Goal: Task Accomplishment & Management: Complete application form

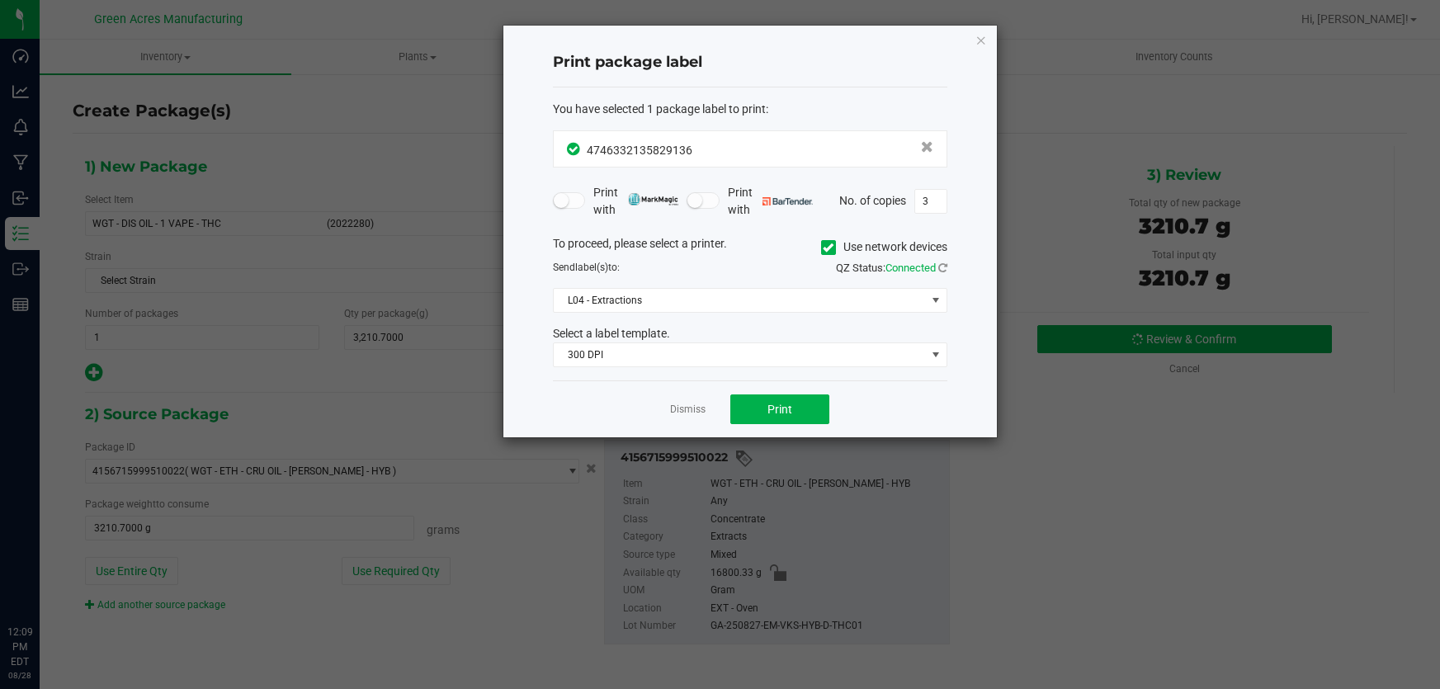
click at [1067, 534] on ngb-modal-window "Print package label You have selected 1 package label to print : 47463321358291…" at bounding box center [720, 344] width 1440 height 689
click at [678, 409] on link "Dismiss" at bounding box center [687, 410] width 35 height 14
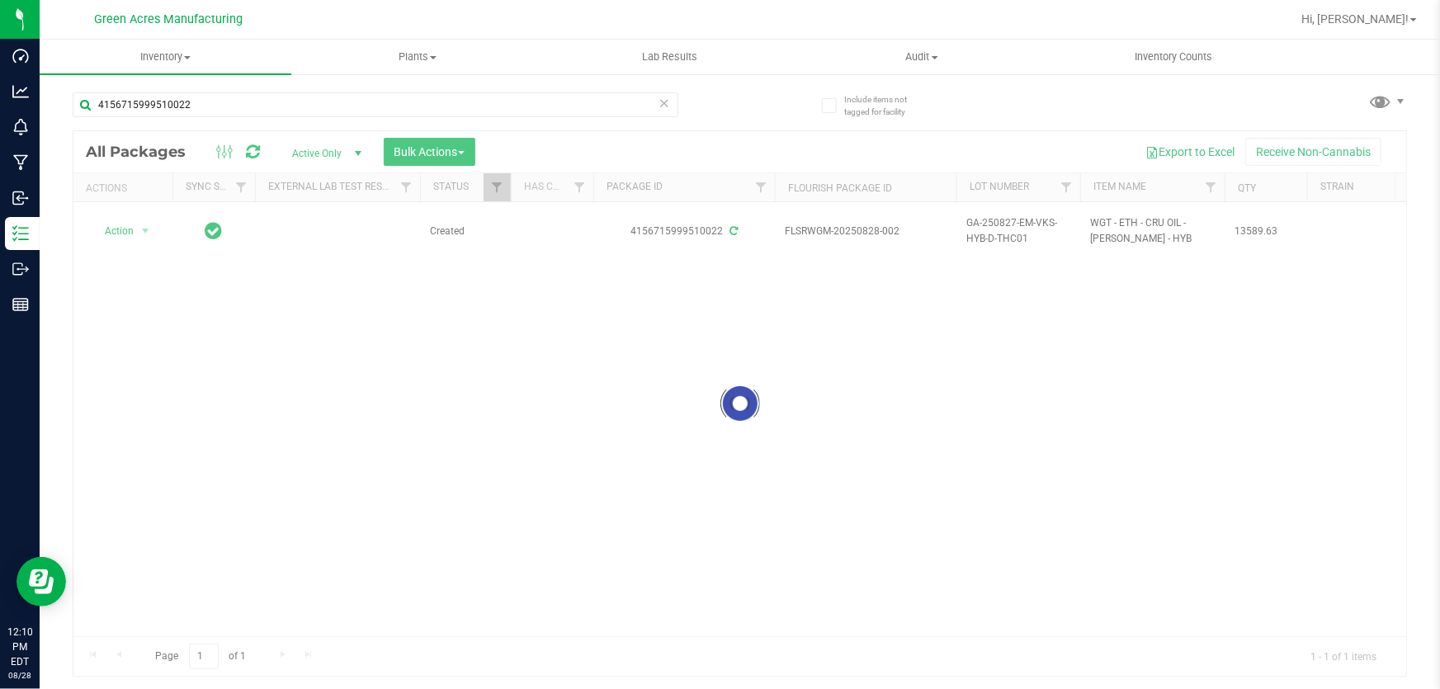
click at [686, 593] on div at bounding box center [739, 403] width 1333 height 545
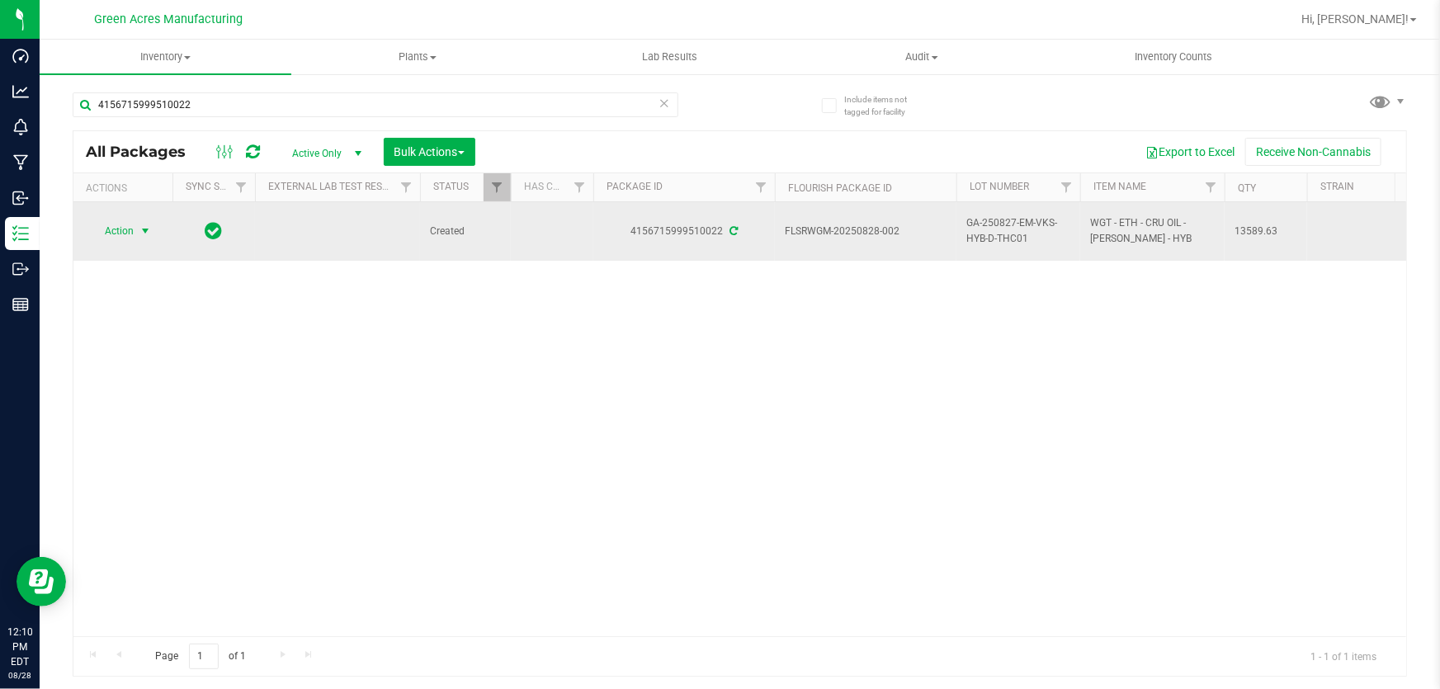
click at [145, 234] on span "select" at bounding box center [145, 231] width 13 height 13
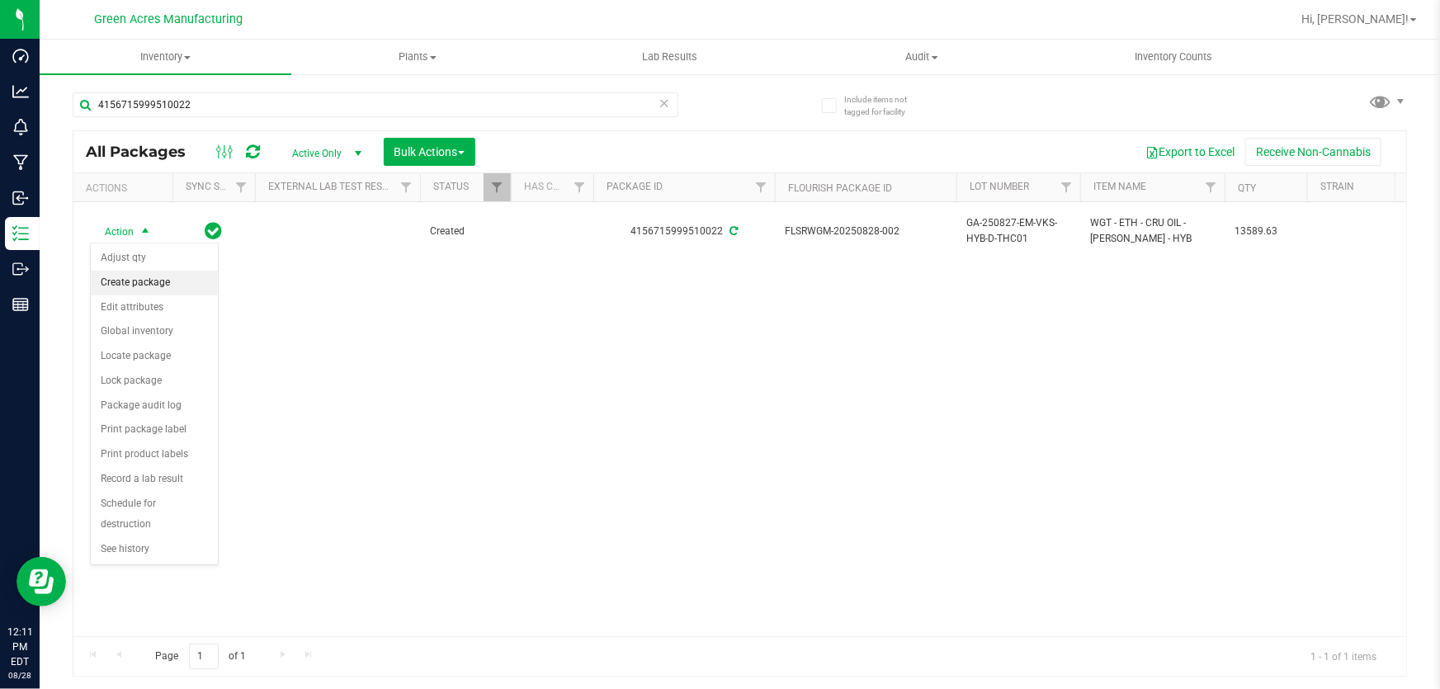
click at [165, 281] on li "Create package" at bounding box center [154, 283] width 127 height 25
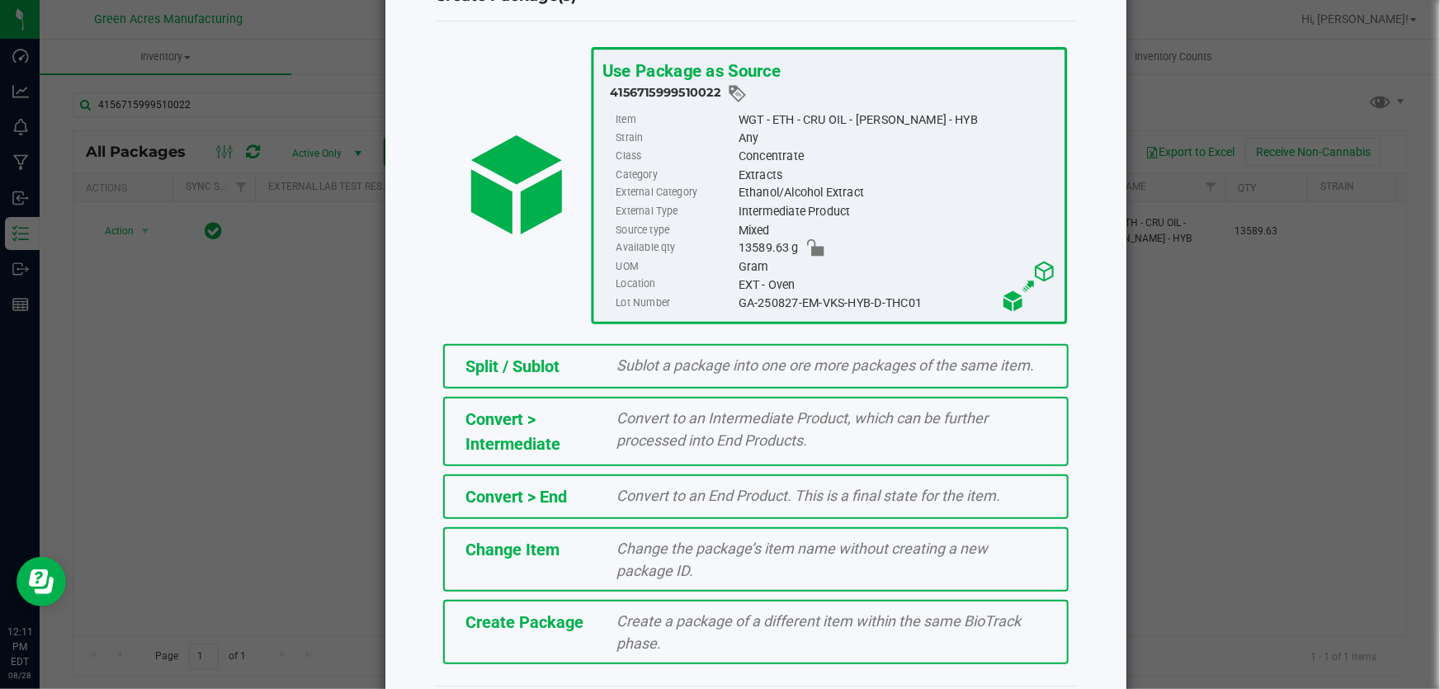
scroll to position [113, 0]
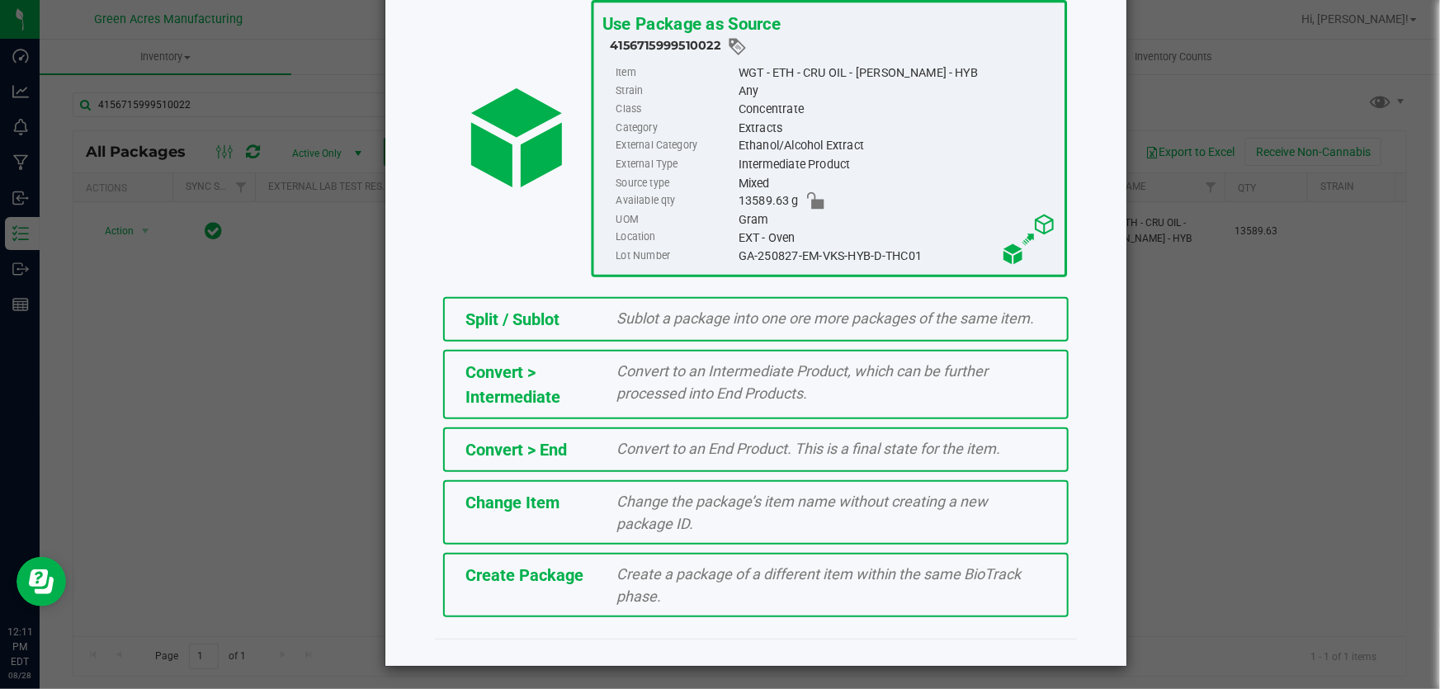
click at [590, 592] on div "Create Package Create a package of a different item within the same BioTrack ph…" at bounding box center [756, 585] width 626 height 64
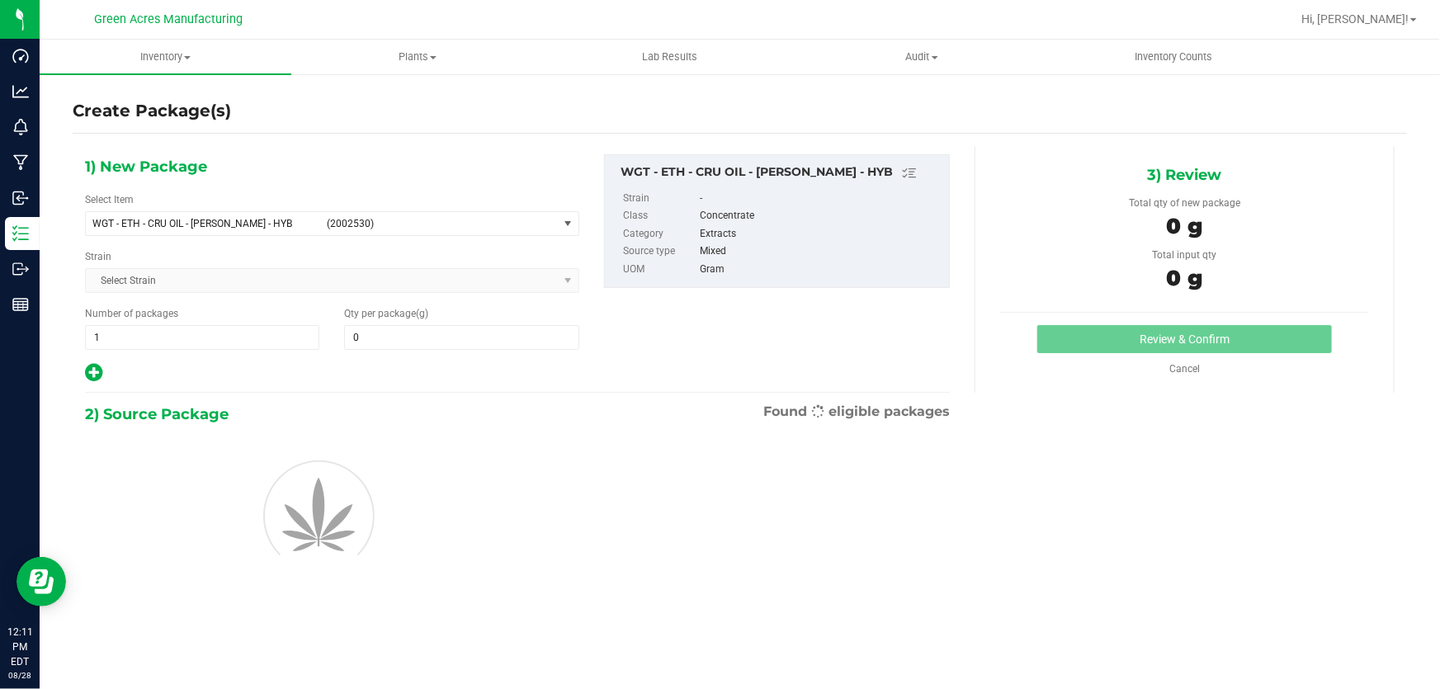
type input "0.0000"
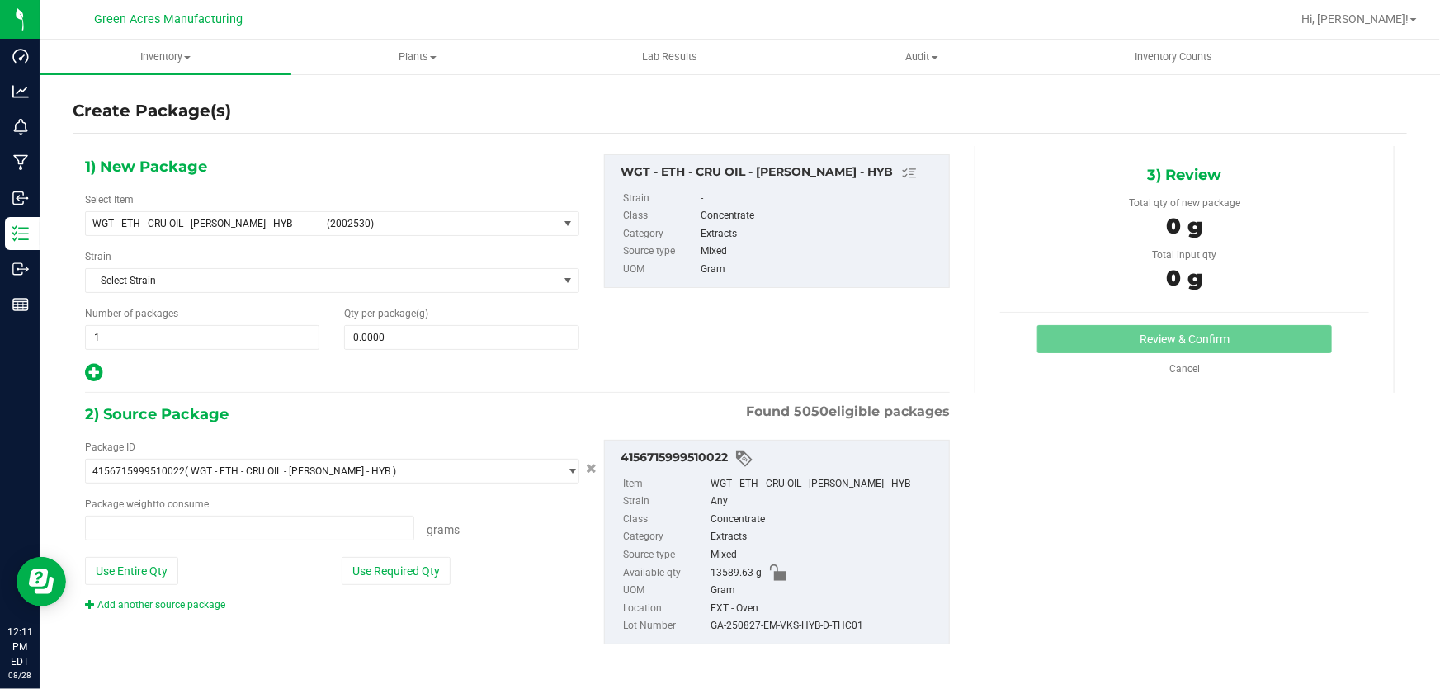
type input "0.0000 g"
click at [183, 225] on span "WGT - ETH - CRU OIL - [PERSON_NAME] - HYB" at bounding box center [204, 224] width 225 height 12
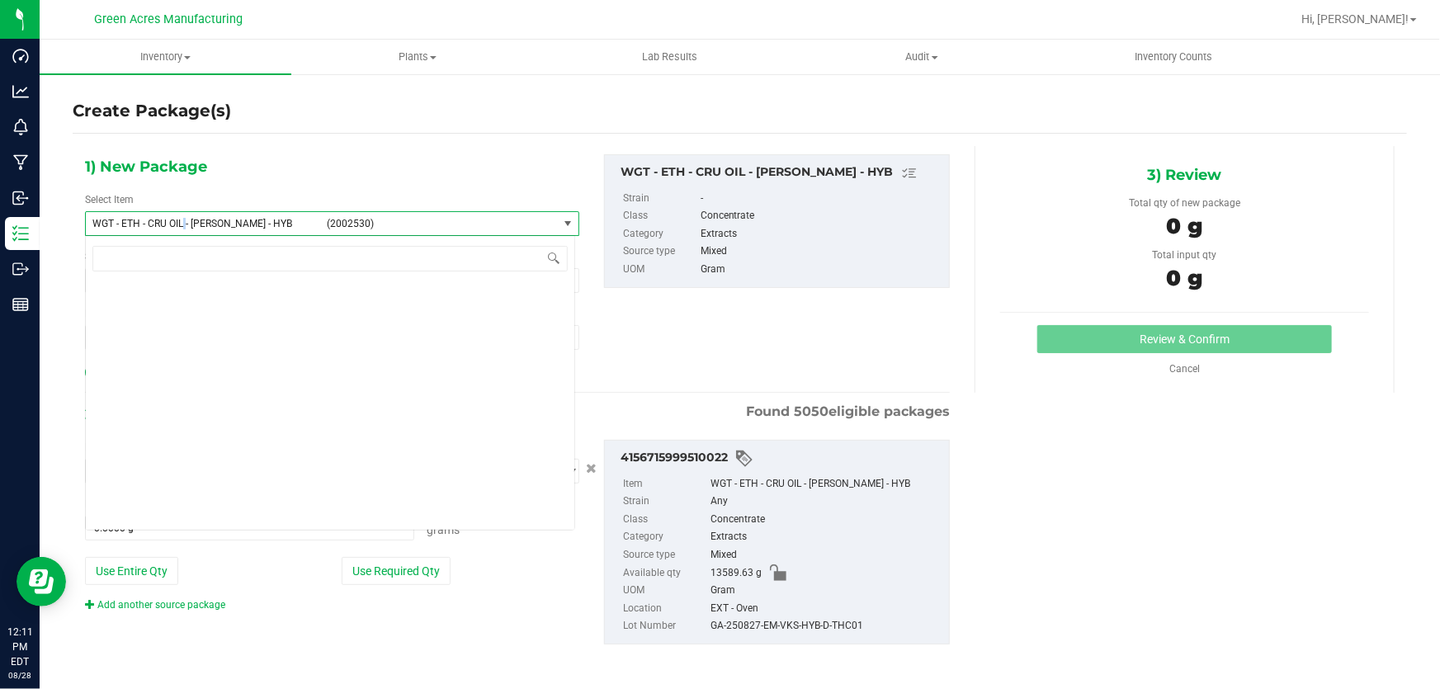
click at [183, 225] on span "WGT - ETH - CRU OIL - [PERSON_NAME] - HYB" at bounding box center [204, 224] width 225 height 12
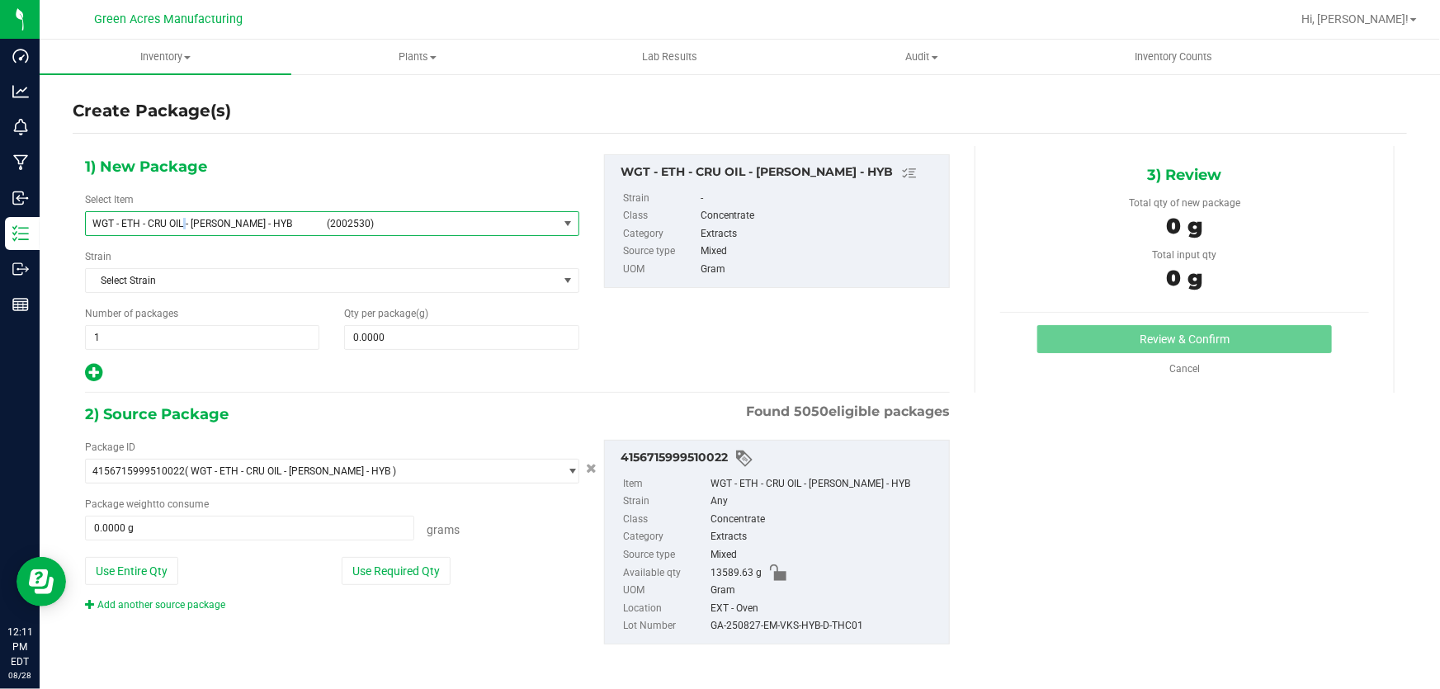
click at [183, 225] on span "WGT - ETH - CRU OIL - [PERSON_NAME] - HYB" at bounding box center [204, 224] width 225 height 12
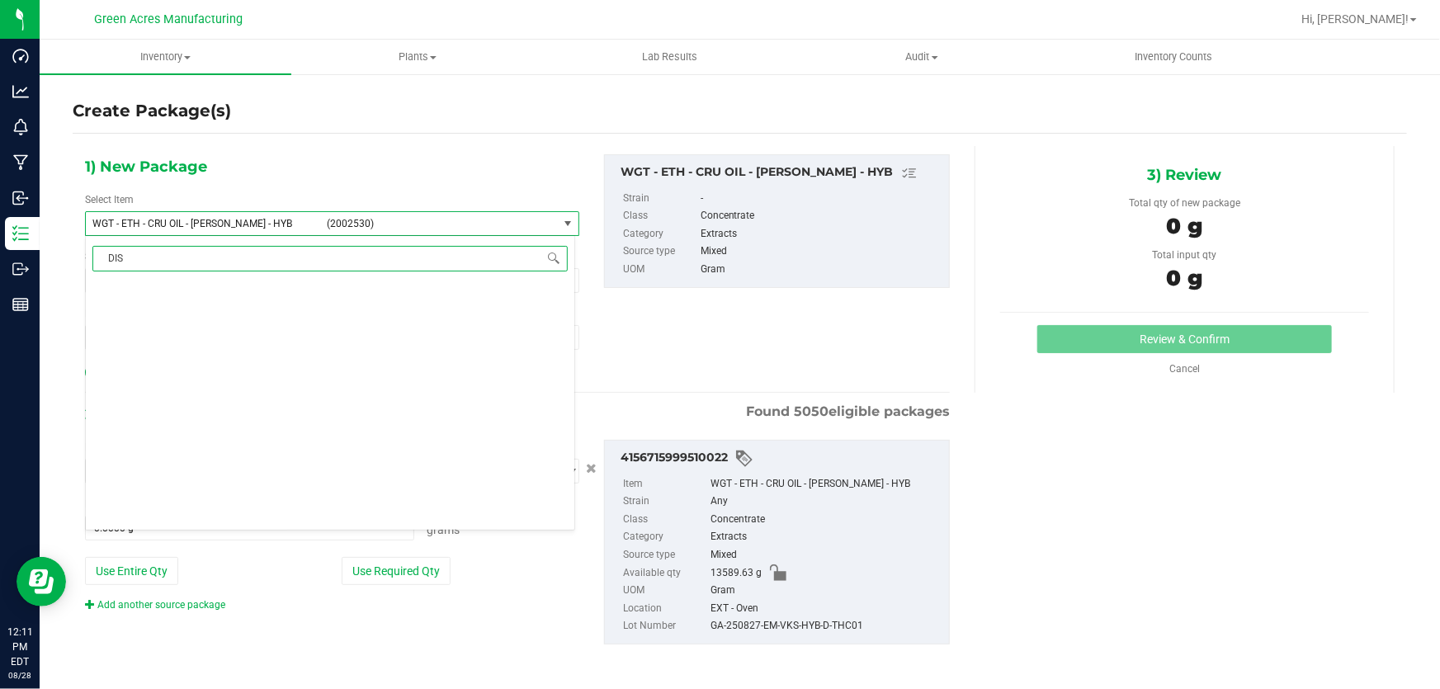
scroll to position [0, 0]
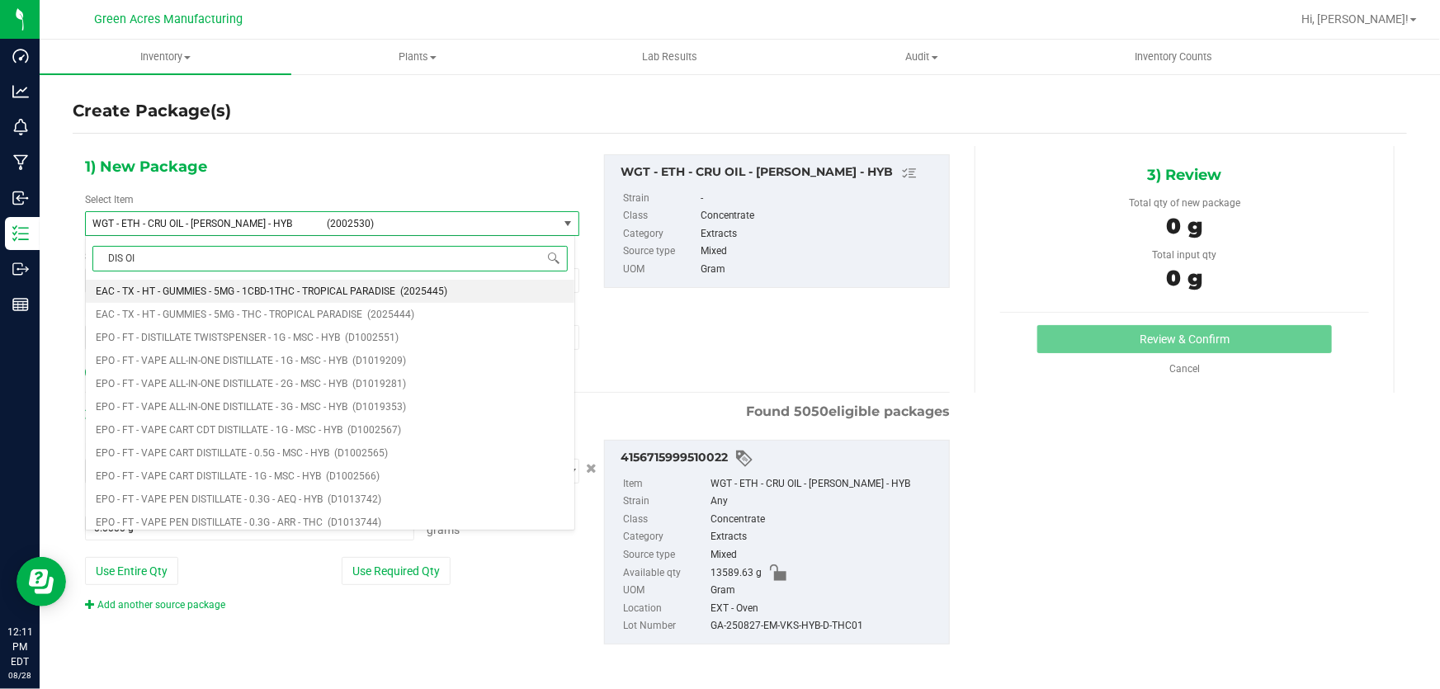
type input "DIS OIL"
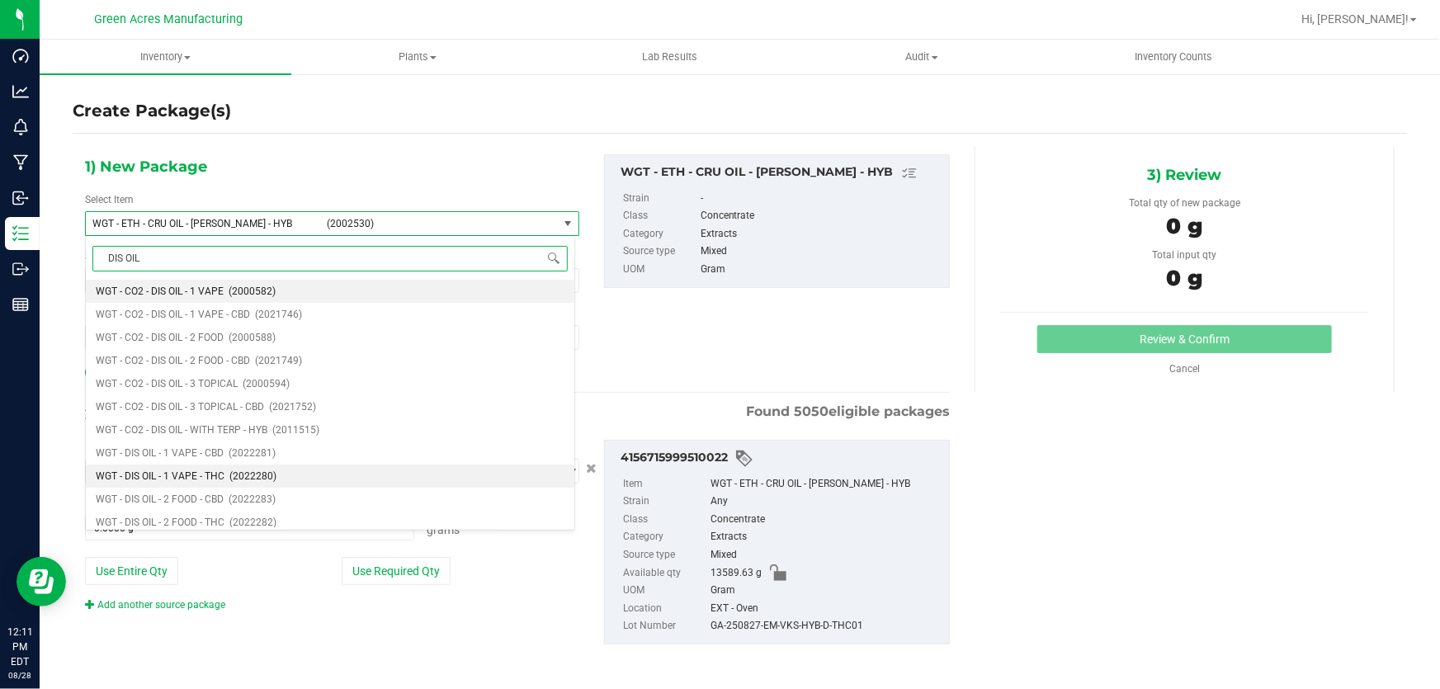
click at [200, 479] on span "WGT - DIS OIL - 1 VAPE - THC" at bounding box center [160, 476] width 129 height 12
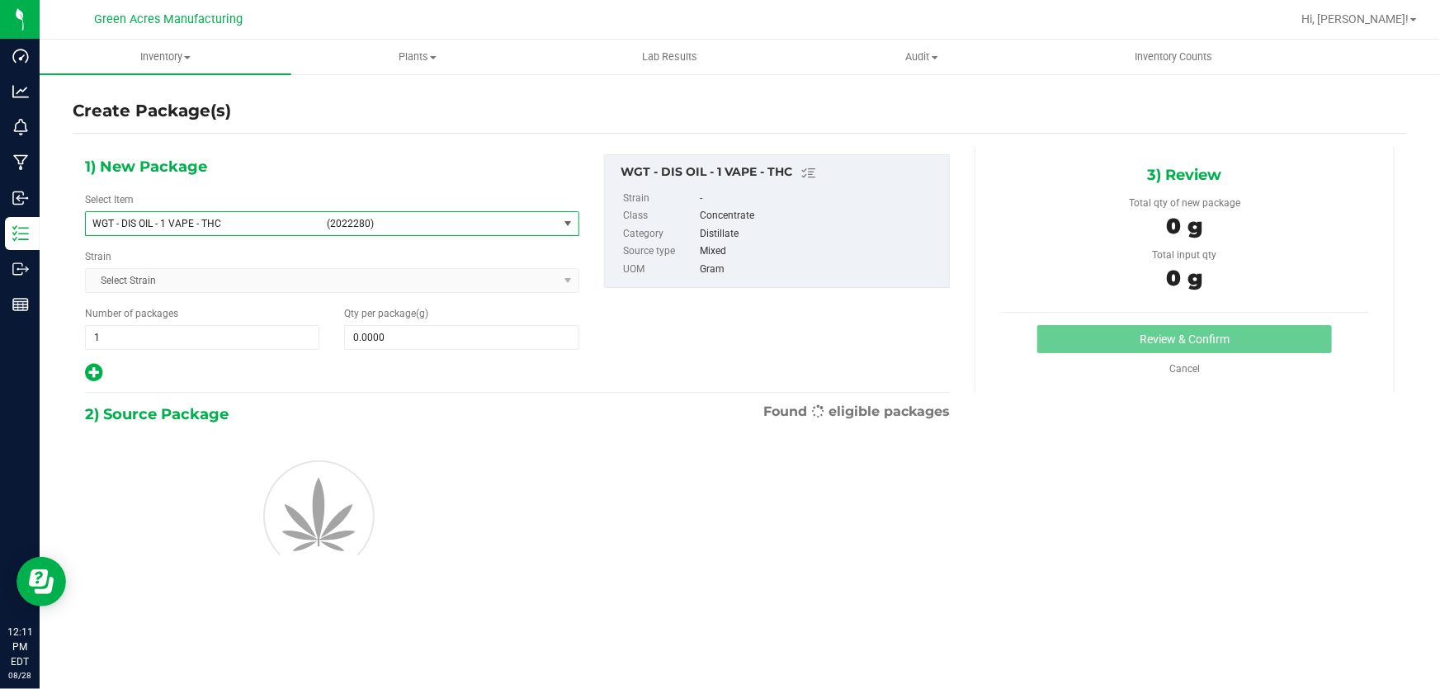
type input "0.0000"
click at [442, 338] on input "0.0000" at bounding box center [461, 337] width 233 height 23
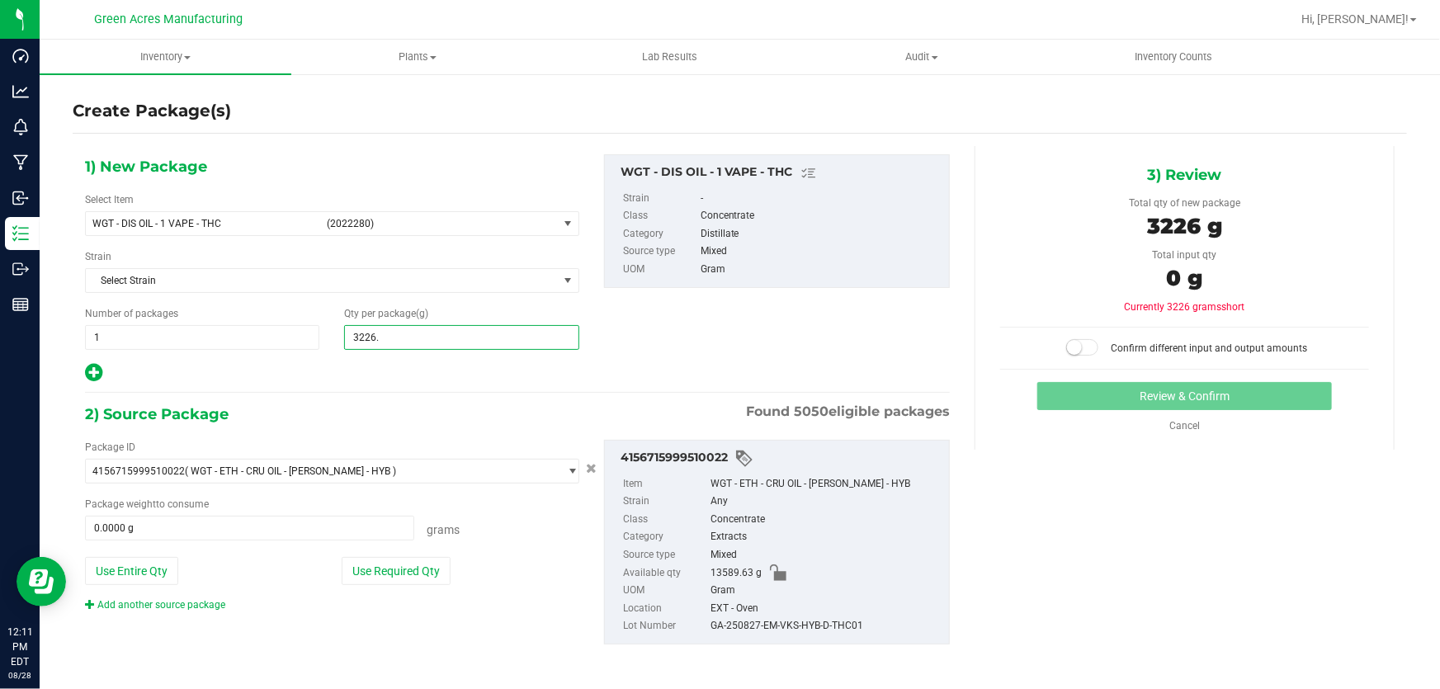
type input "3226.6"
type input "3,226.6000"
click at [449, 568] on div "Use Required Qty" at bounding box center [460, 571] width 237 height 28
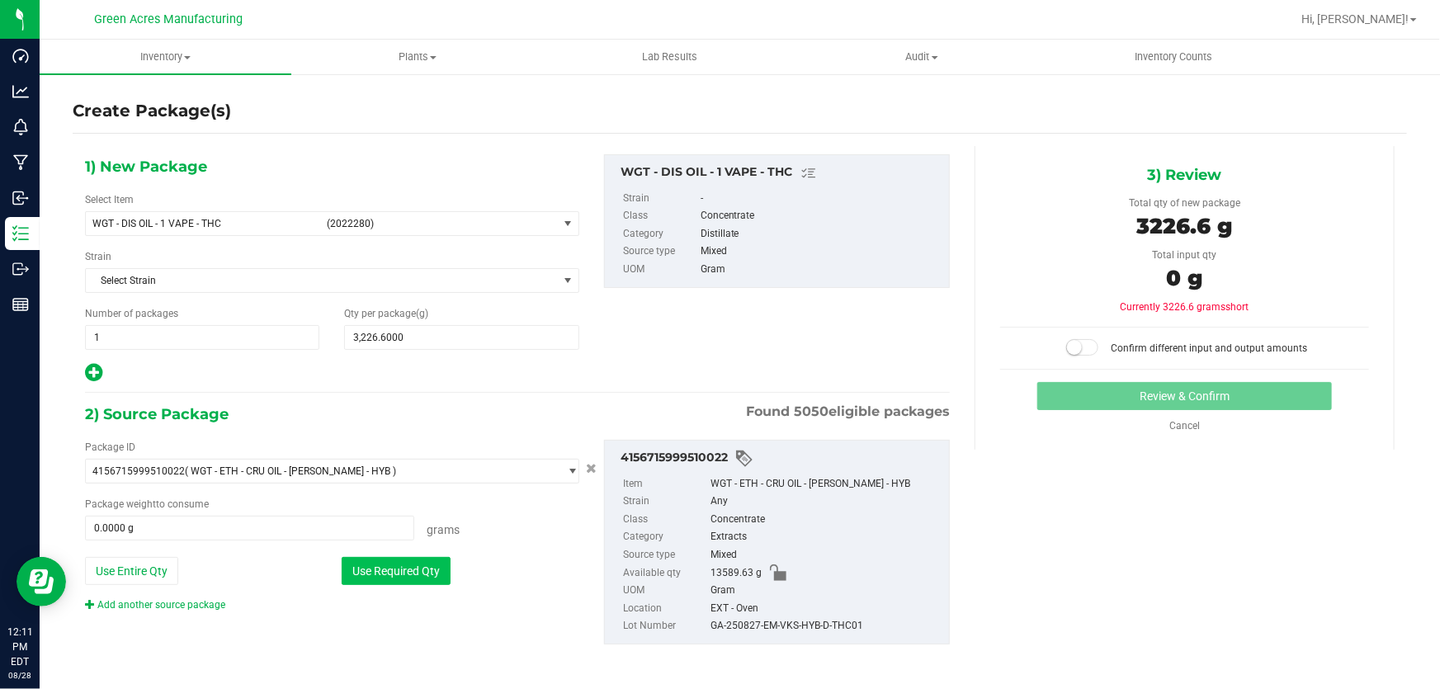
click at [427, 568] on button "Use Required Qty" at bounding box center [396, 571] width 109 height 28
type input "3226.6000 g"
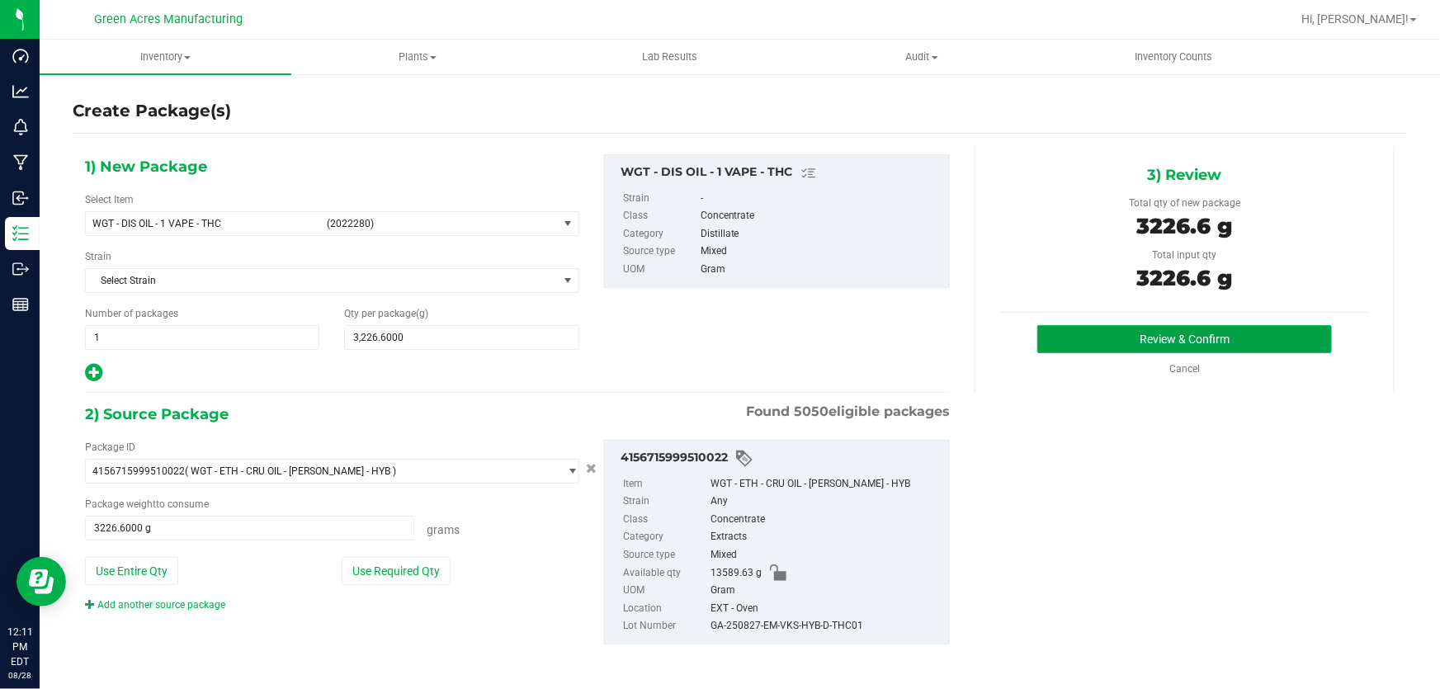
click at [1068, 341] on button "Review & Confirm" at bounding box center [1185, 339] width 295 height 28
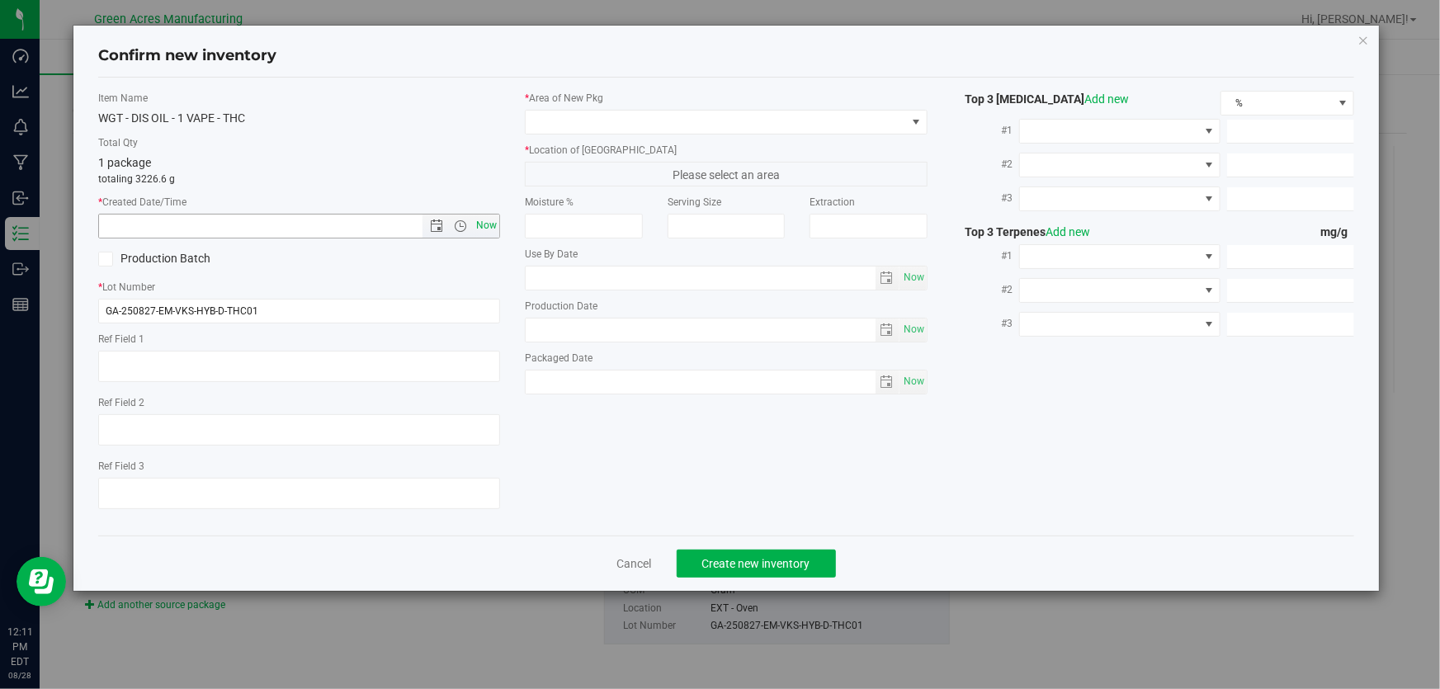
click at [479, 221] on span "Now" at bounding box center [487, 226] width 28 height 24
type input "[DATE] 12:11 PM"
click at [361, 332] on label "Ref Field 1" at bounding box center [299, 339] width 402 height 15
click at [358, 311] on input "GA-250827-EM-VKS-HYB-D-THC01" at bounding box center [299, 311] width 402 height 25
type input "GA-250827-EM-VKS-HYB-D-THC01-D1D"
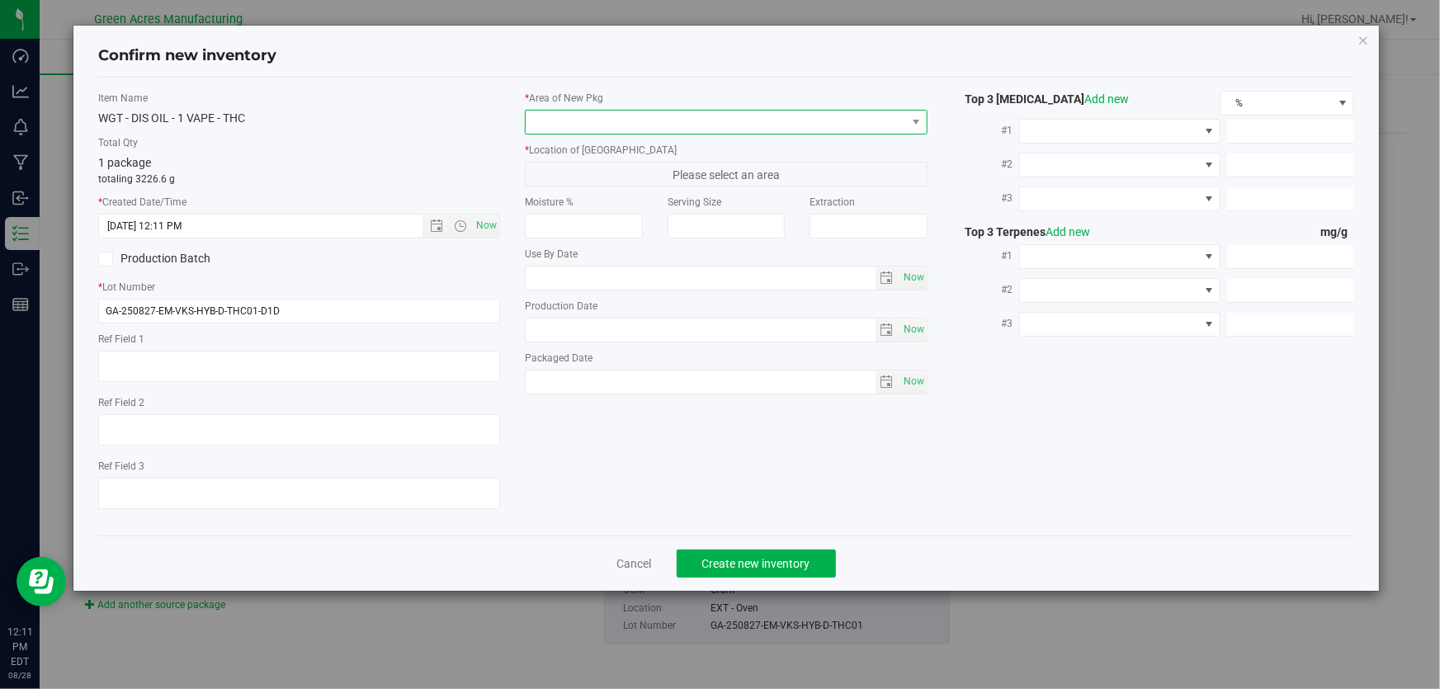
click at [705, 122] on span at bounding box center [716, 122] width 380 height 23
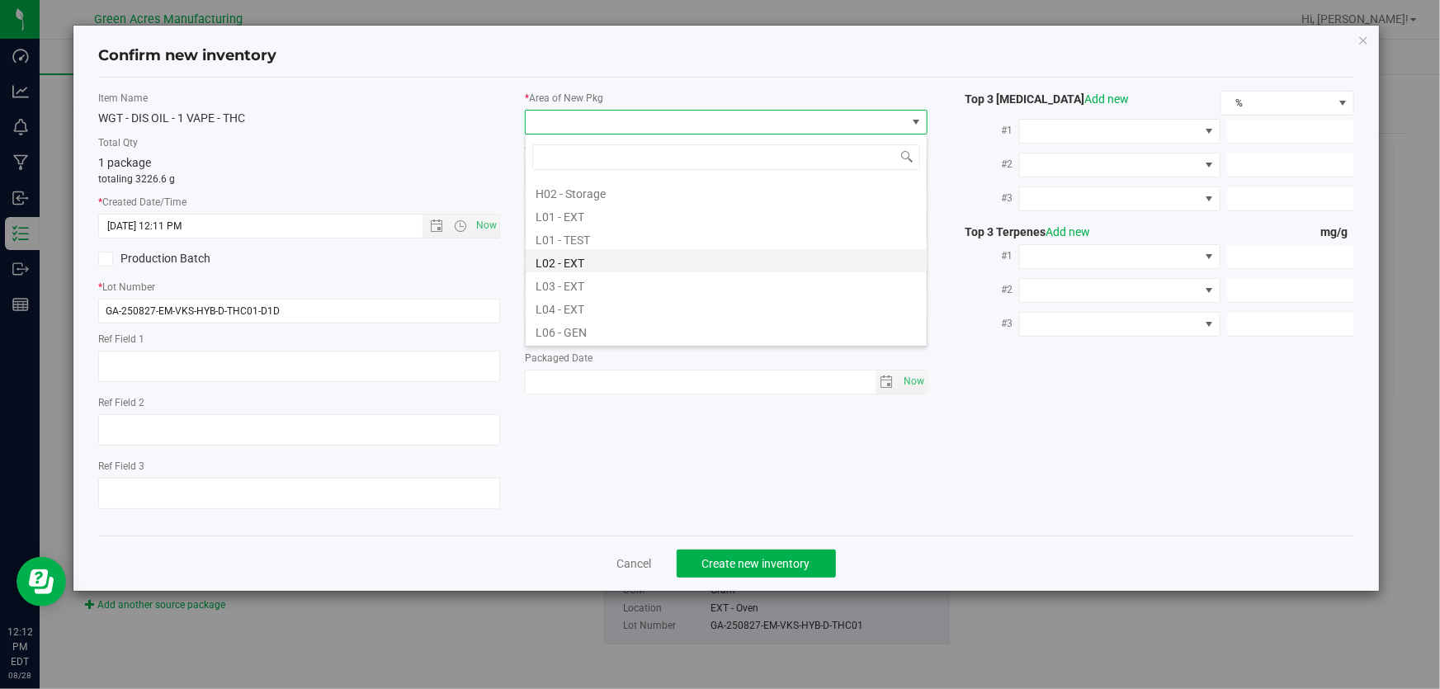
scroll to position [300, 0]
click at [656, 267] on li "L03 - EXT" at bounding box center [726, 259] width 401 height 23
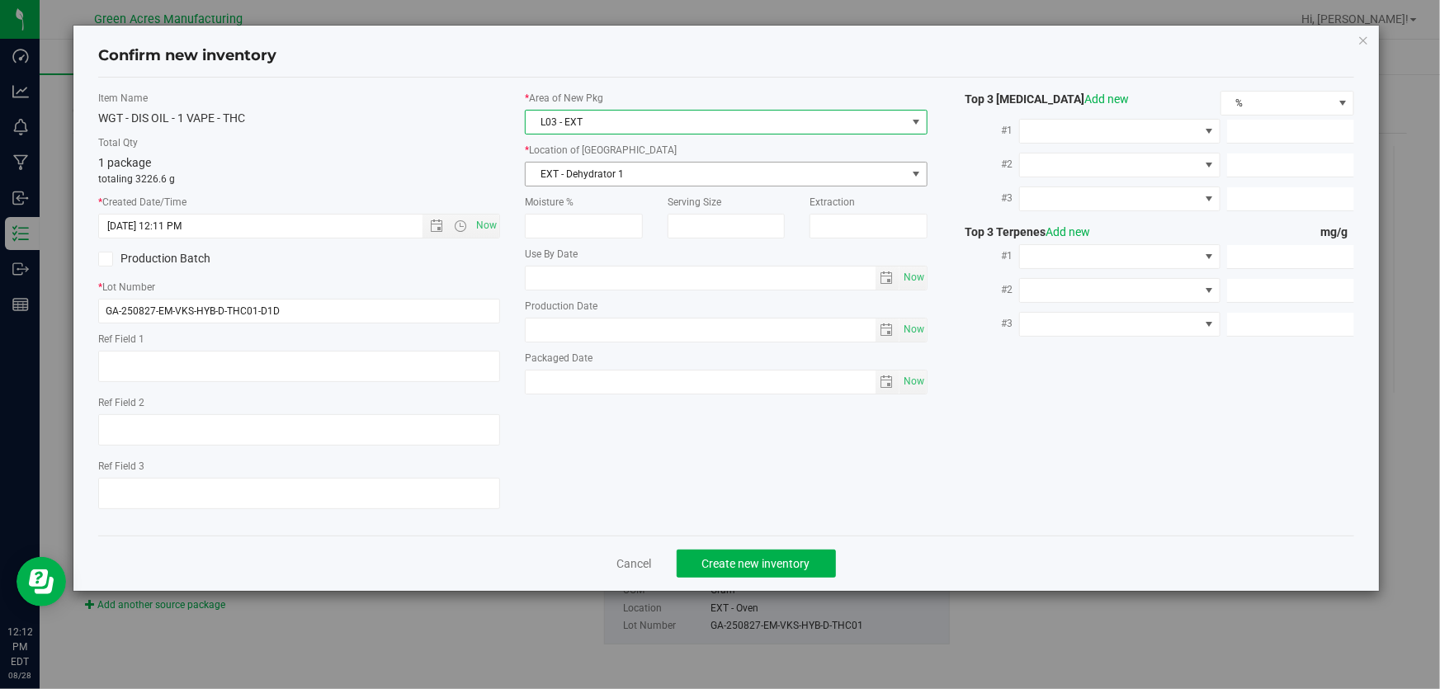
click at [631, 182] on span "EXT - Dehydrator 1" at bounding box center [716, 174] width 380 height 23
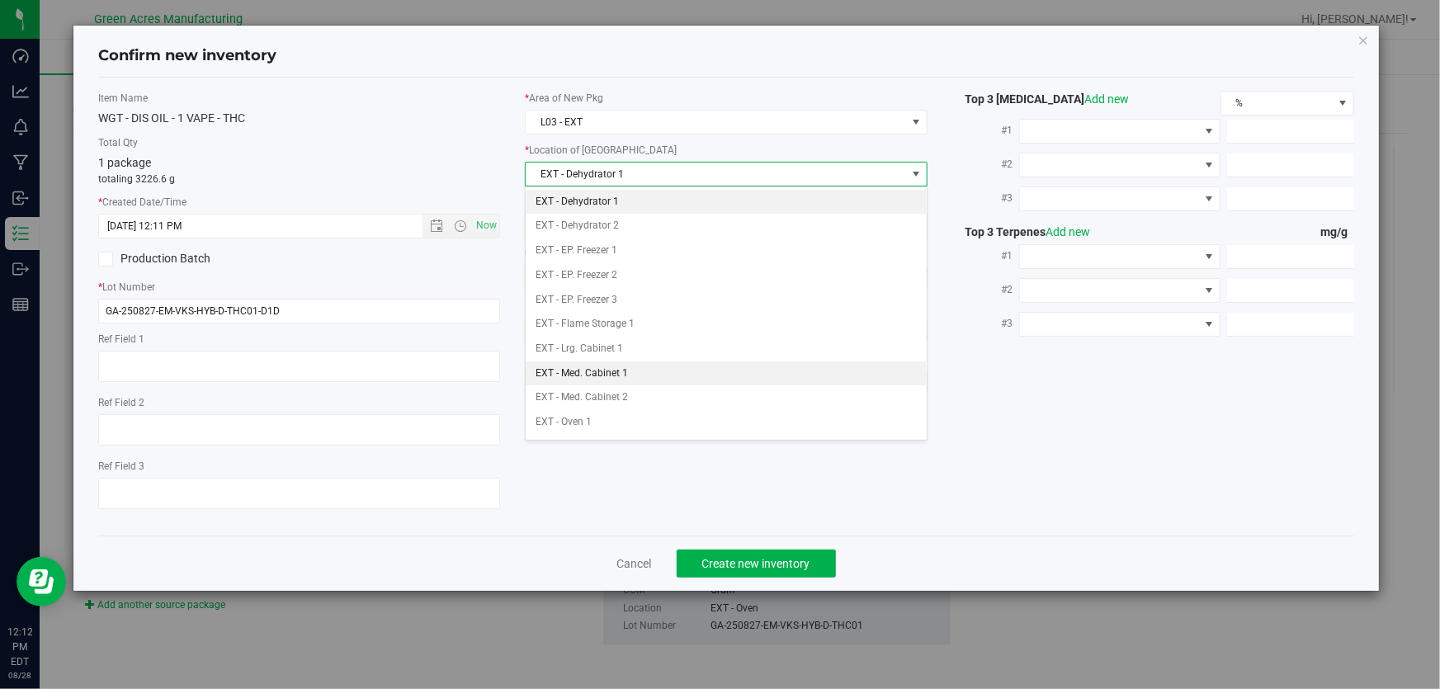
click at [702, 372] on li "EXT - Med. Cabinet 1" at bounding box center [726, 374] width 401 height 25
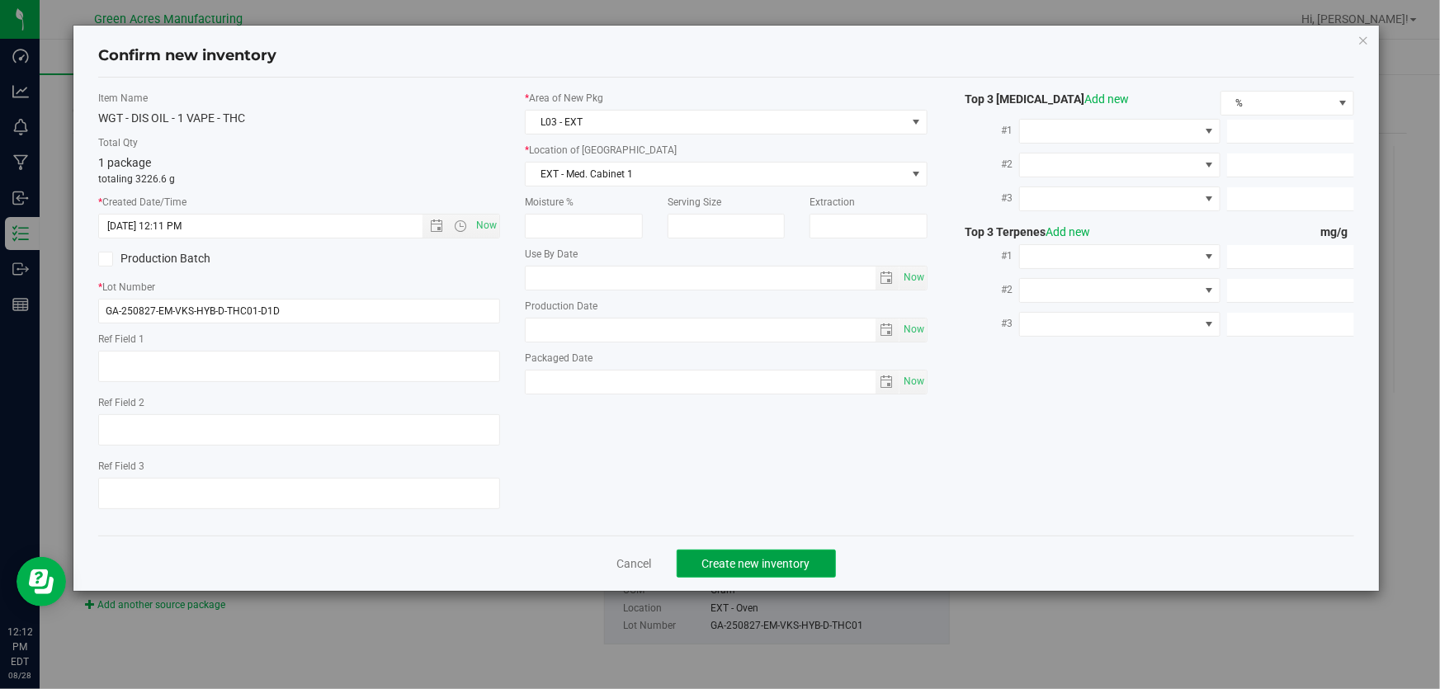
click at [773, 559] on span "Create new inventory" at bounding box center [756, 563] width 108 height 13
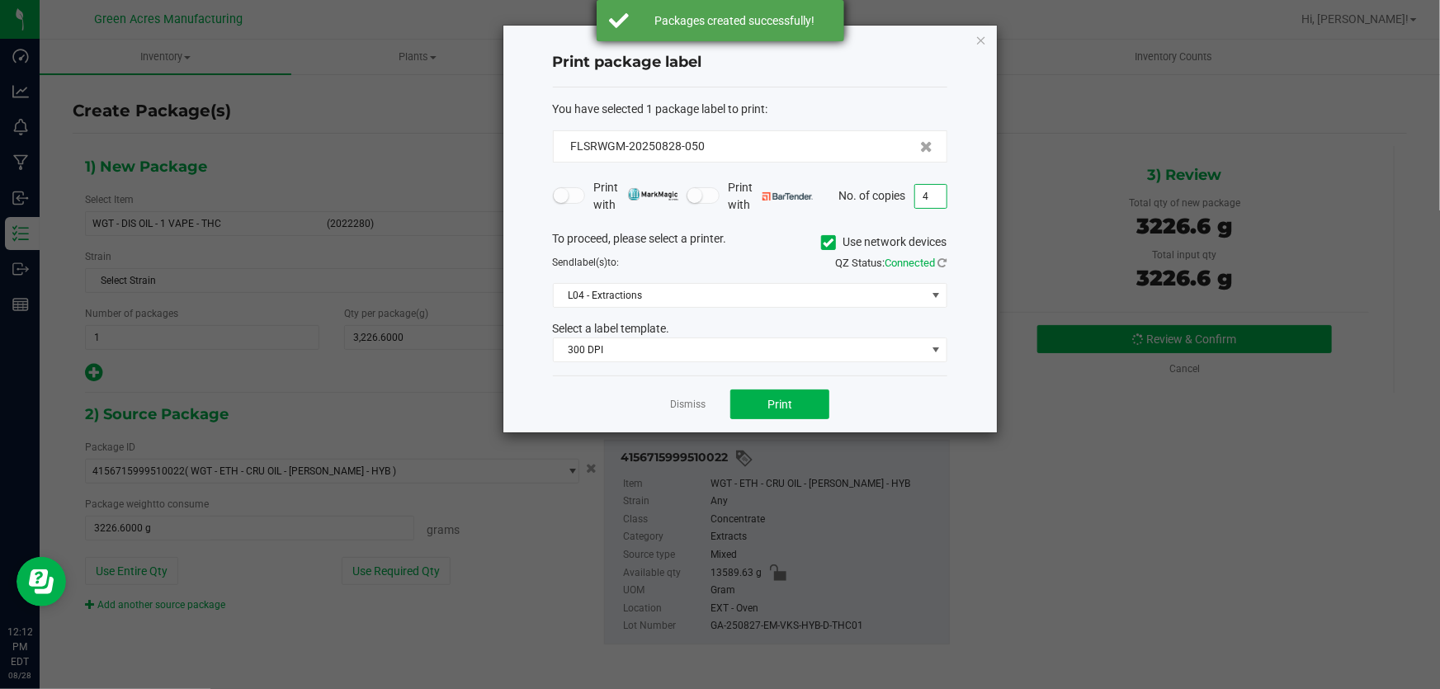
type input "4"
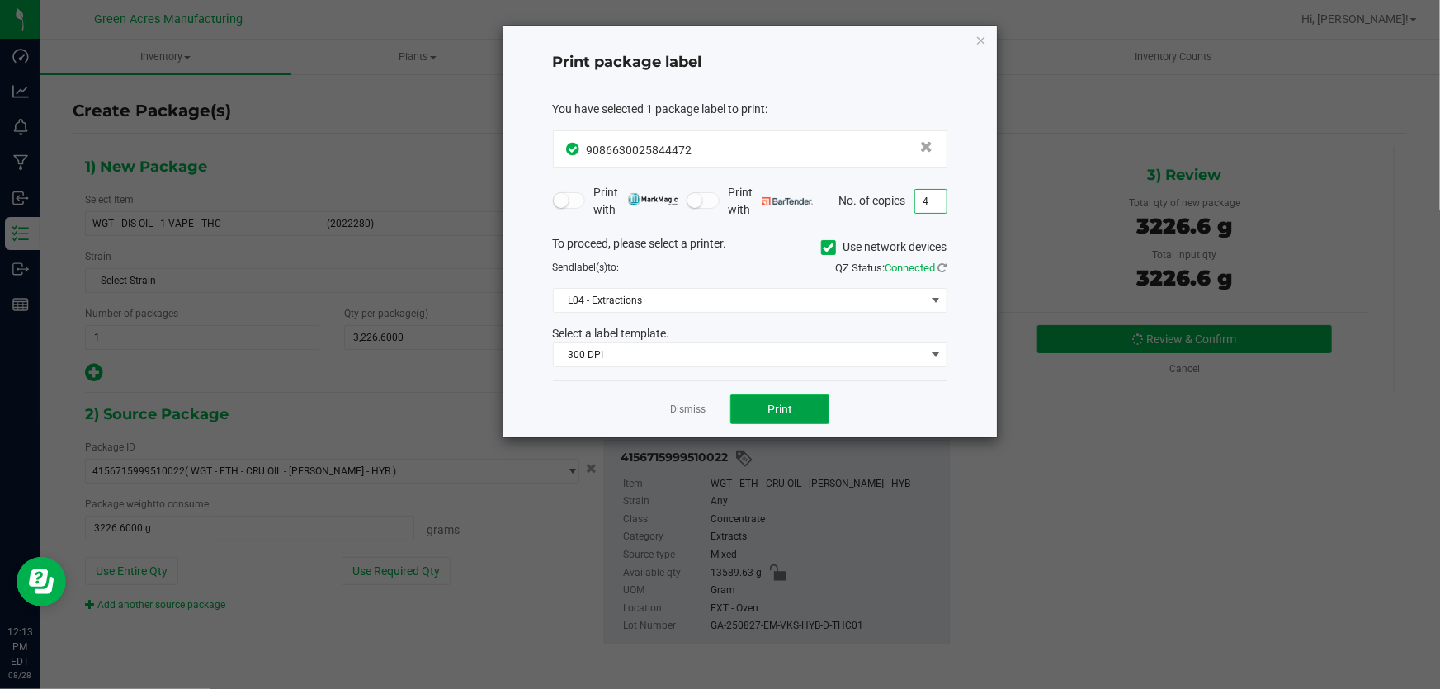
click at [755, 416] on button "Print" at bounding box center [779, 410] width 99 height 30
